Goal: Use online tool/utility: Utilize a website feature to perform a specific function

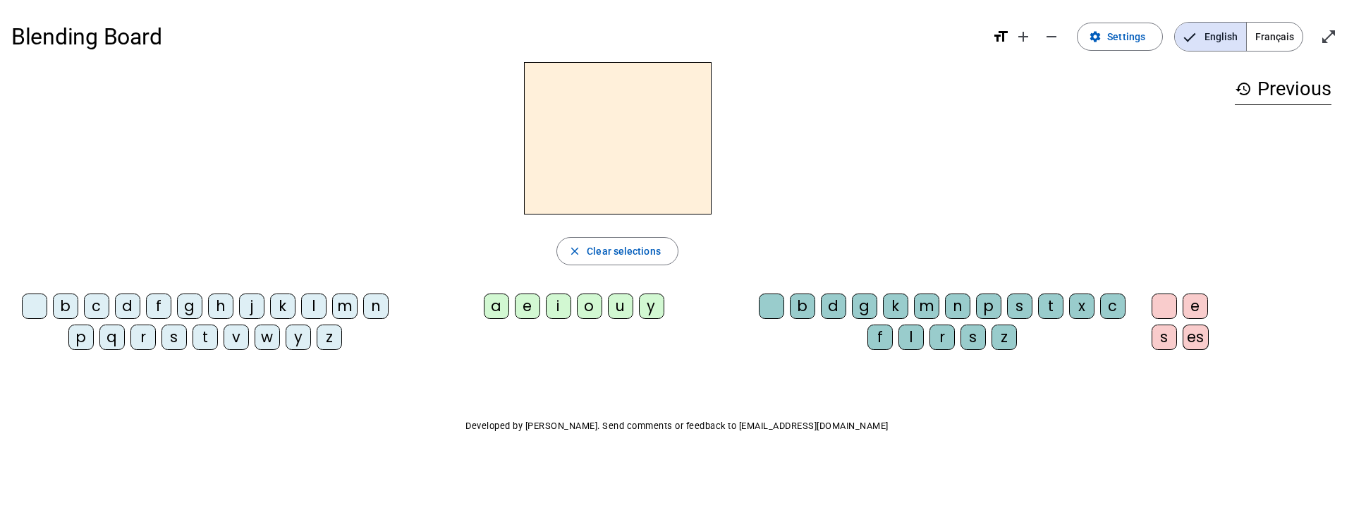
click at [250, 304] on div "j" at bounding box center [251, 305] width 25 height 25
click at [528, 305] on div "e" at bounding box center [527, 305] width 25 height 25
click at [342, 302] on div "m" at bounding box center [344, 305] width 25 height 25
click at [490, 308] on div "a" at bounding box center [496, 305] width 25 height 25
click at [911, 340] on div "l" at bounding box center [911, 336] width 25 height 25
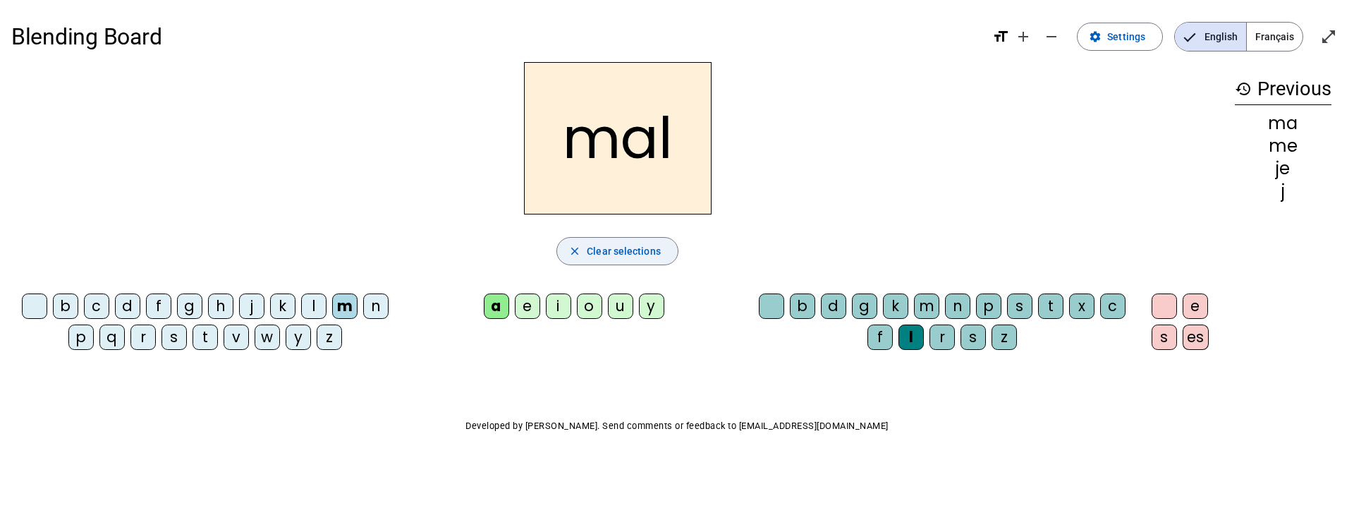
click at [635, 243] on span "Clear selections" at bounding box center [624, 251] width 74 height 17
